Goal: Information Seeking & Learning: Learn about a topic

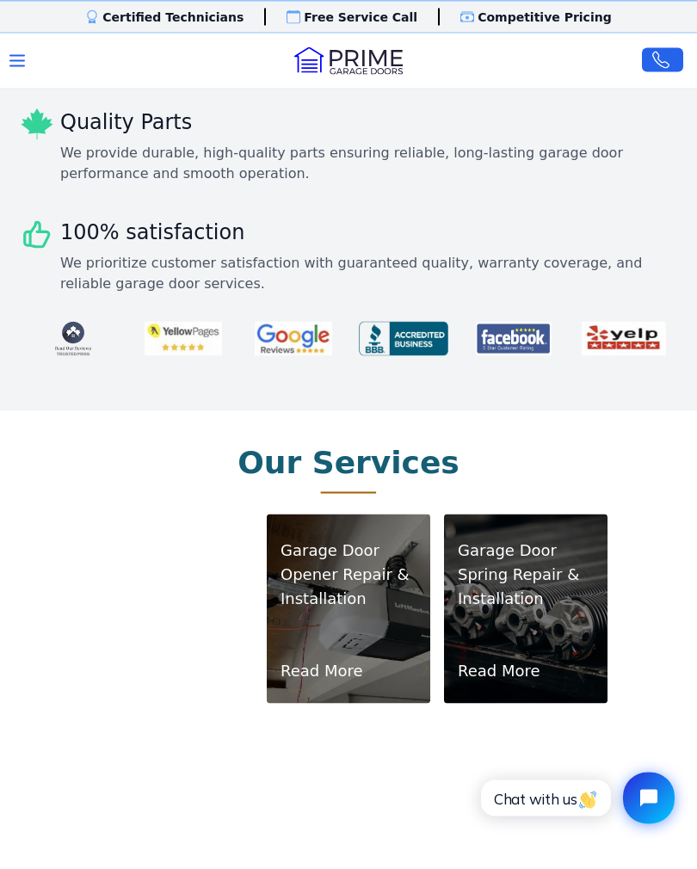
scroll to position [648, 0]
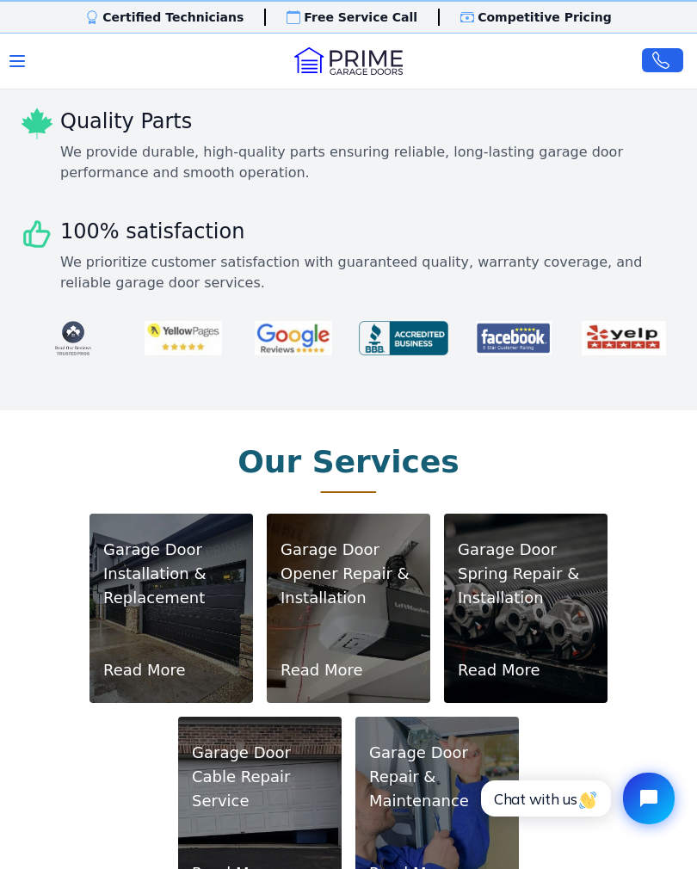
click at [168, 659] on link "Read More" at bounding box center [144, 671] width 83 height 24
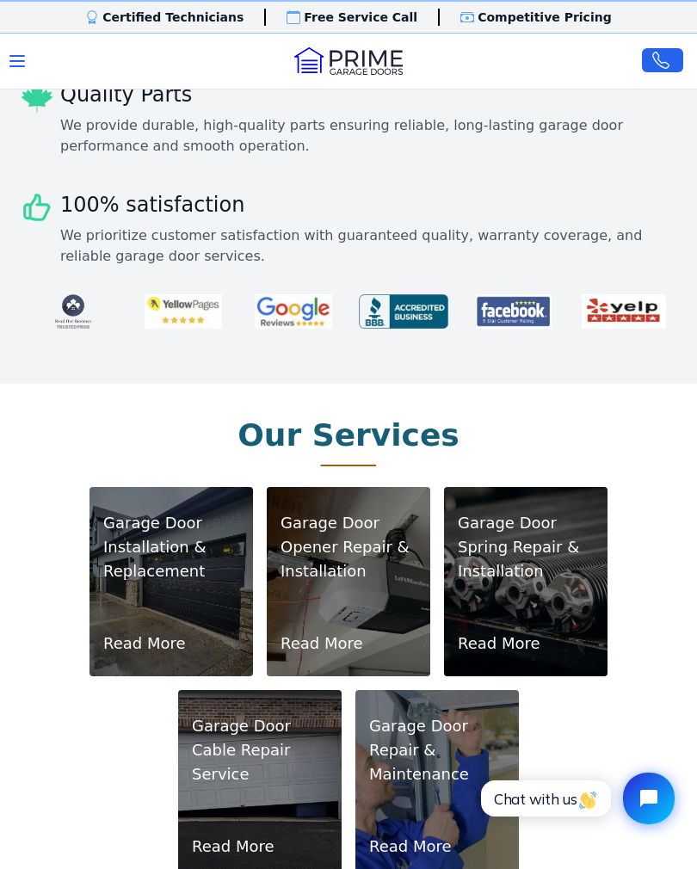
click at [340, 632] on link "Read More" at bounding box center [322, 644] width 83 height 24
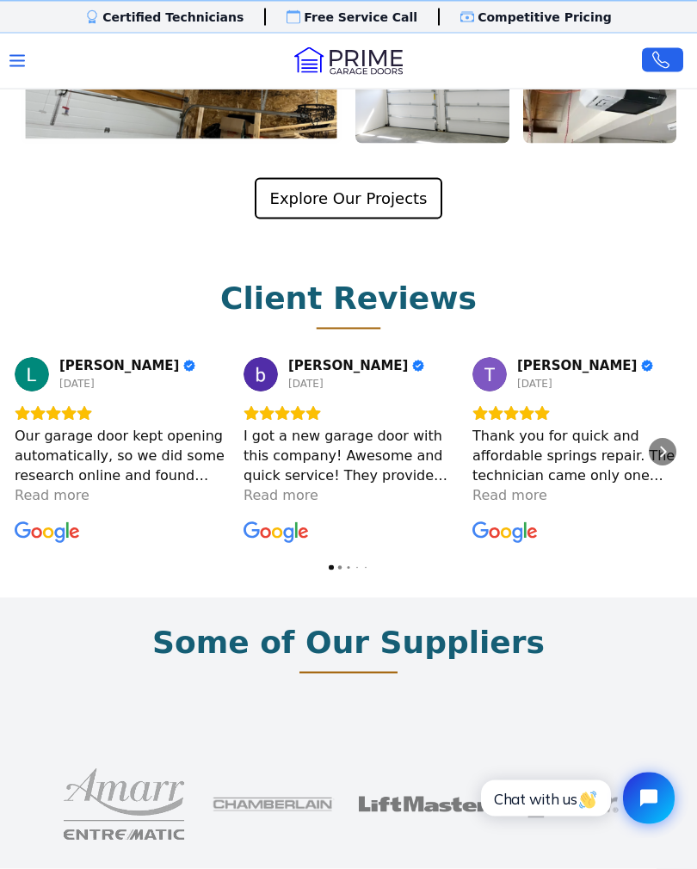
scroll to position [3887, 0]
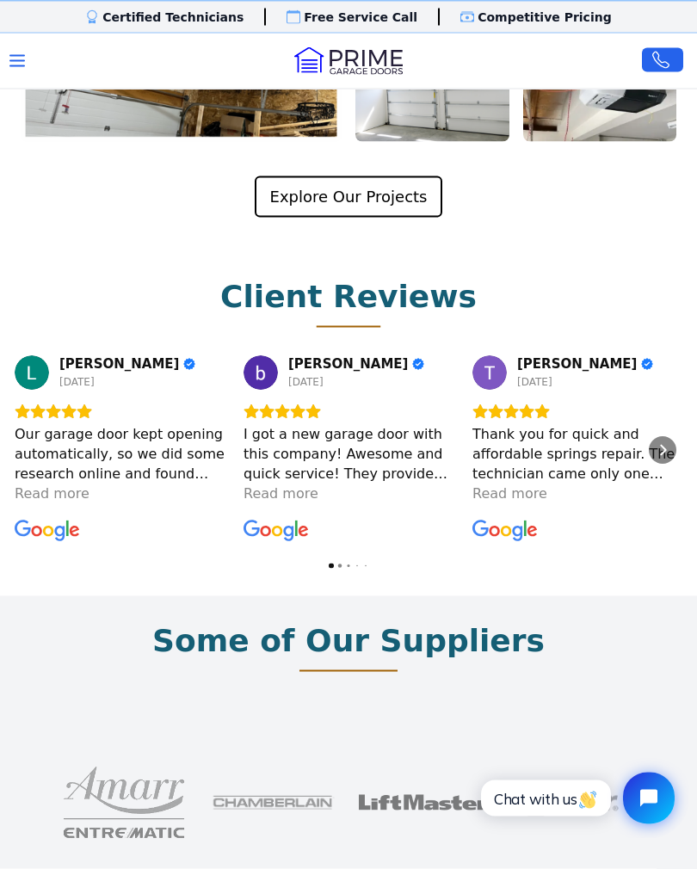
click at [663, 446] on icon "Next" at bounding box center [663, 451] width 6 height 11
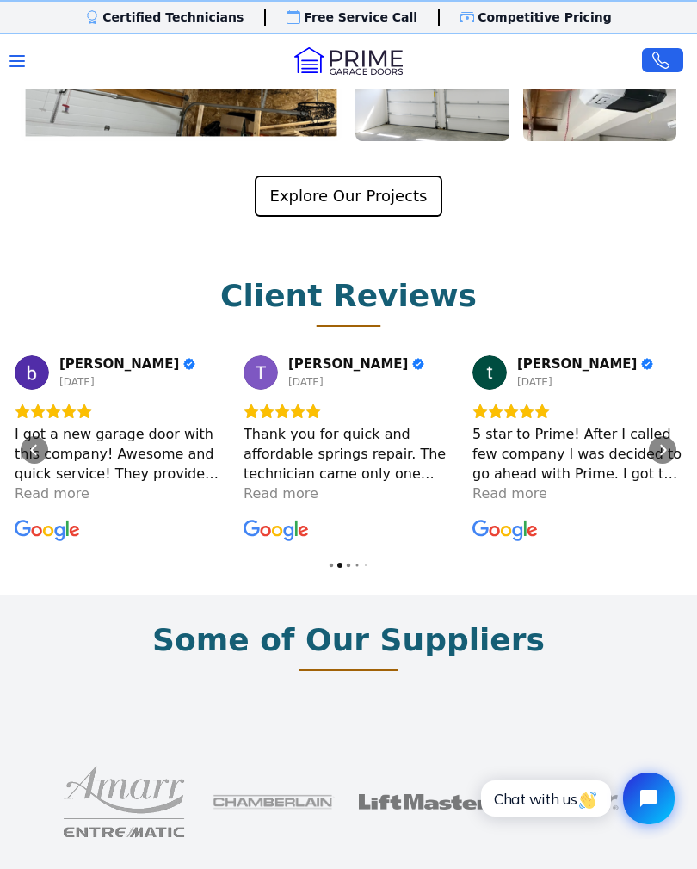
click at [670, 436] on div "Next" at bounding box center [663, 450] width 28 height 28
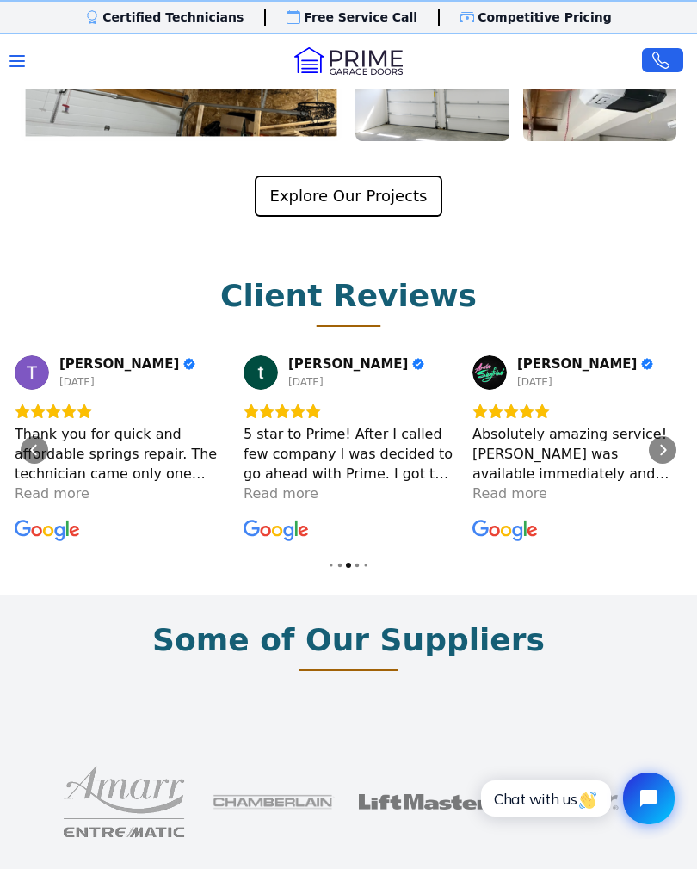
click at [675, 436] on div "Next" at bounding box center [663, 450] width 28 height 28
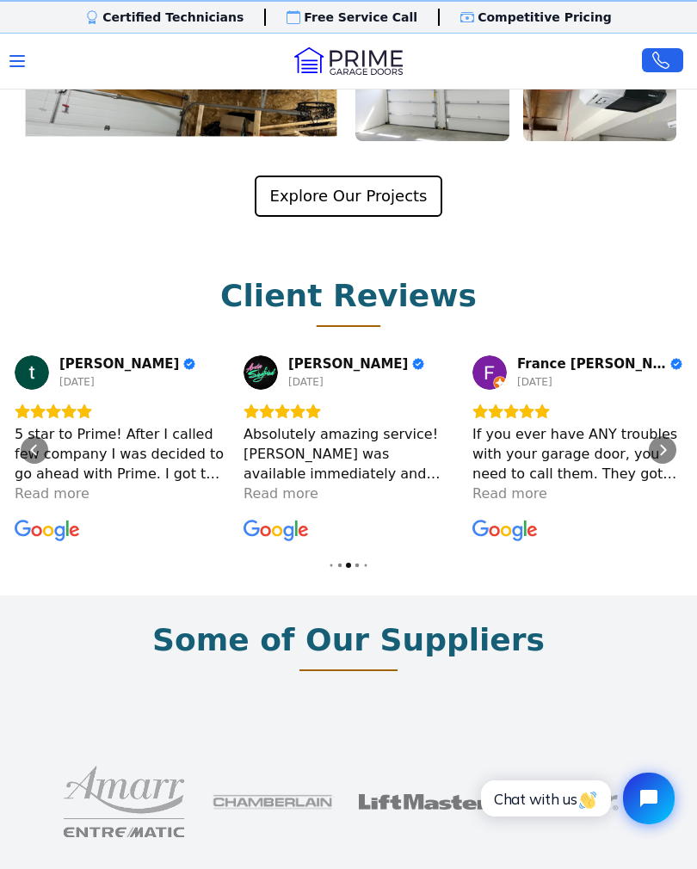
click at [671, 436] on div "Next" at bounding box center [663, 450] width 28 height 28
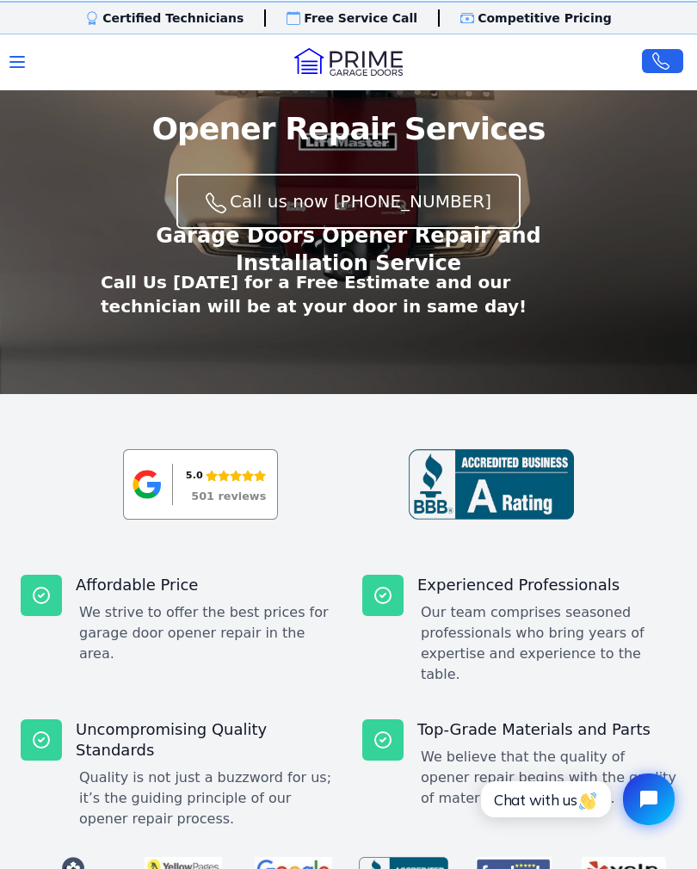
scroll to position [0, 0]
